Goal: Information Seeking & Learning: Learn about a topic

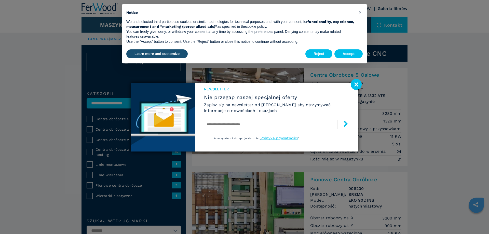
click at [356, 83] on image at bounding box center [356, 84] width 11 height 11
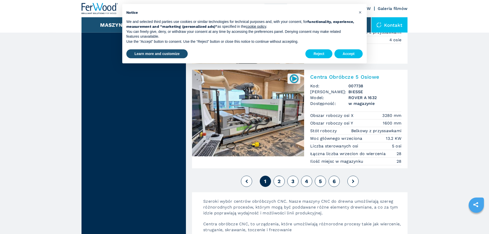
scroll to position [1248, 0]
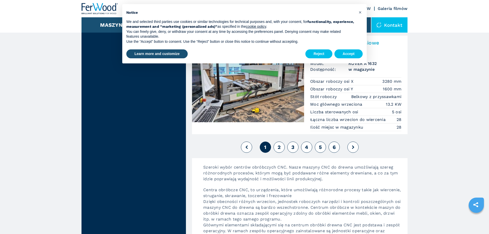
click at [278, 145] on span "2" at bounding box center [279, 147] width 3 height 6
click at [280, 148] on span "2" at bounding box center [279, 147] width 3 height 6
click at [356, 148] on button at bounding box center [353, 147] width 11 height 11
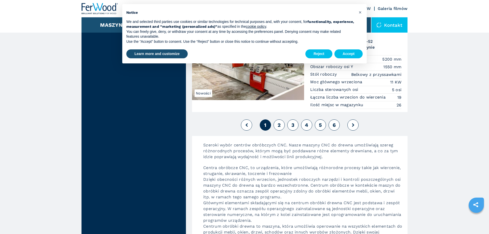
scroll to position [1300, 0]
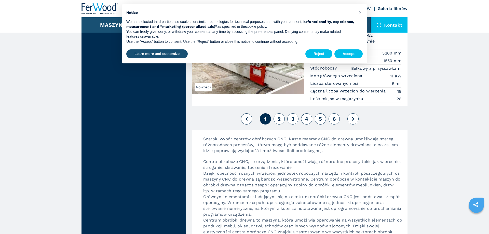
click at [356, 120] on button at bounding box center [353, 118] width 11 height 11
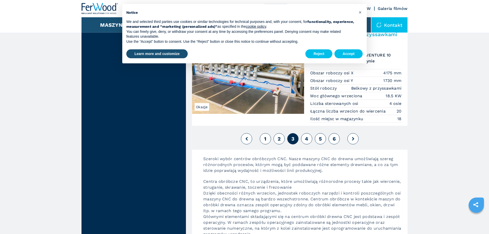
scroll to position [1274, 0]
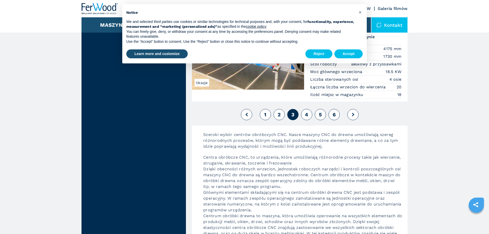
click at [357, 115] on button at bounding box center [353, 114] width 11 height 11
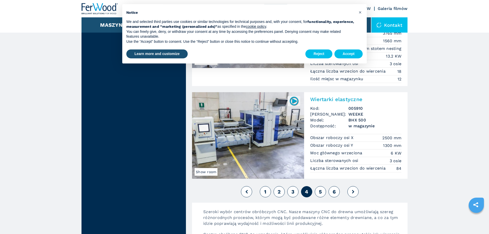
scroll to position [1196, 0]
click at [322, 190] on button "5" at bounding box center [320, 191] width 11 height 11
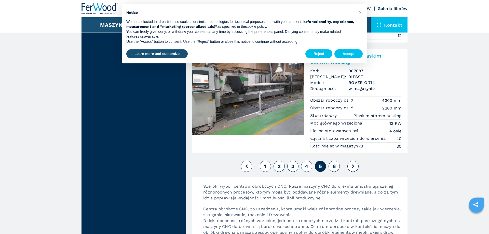
scroll to position [1222, 0]
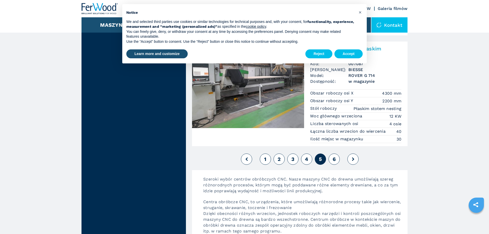
click at [352, 159] on icon at bounding box center [353, 160] width 2 height 4
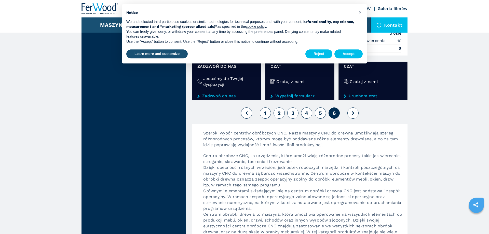
scroll to position [650, 0]
